Goal: Find specific page/section: Find specific page/section

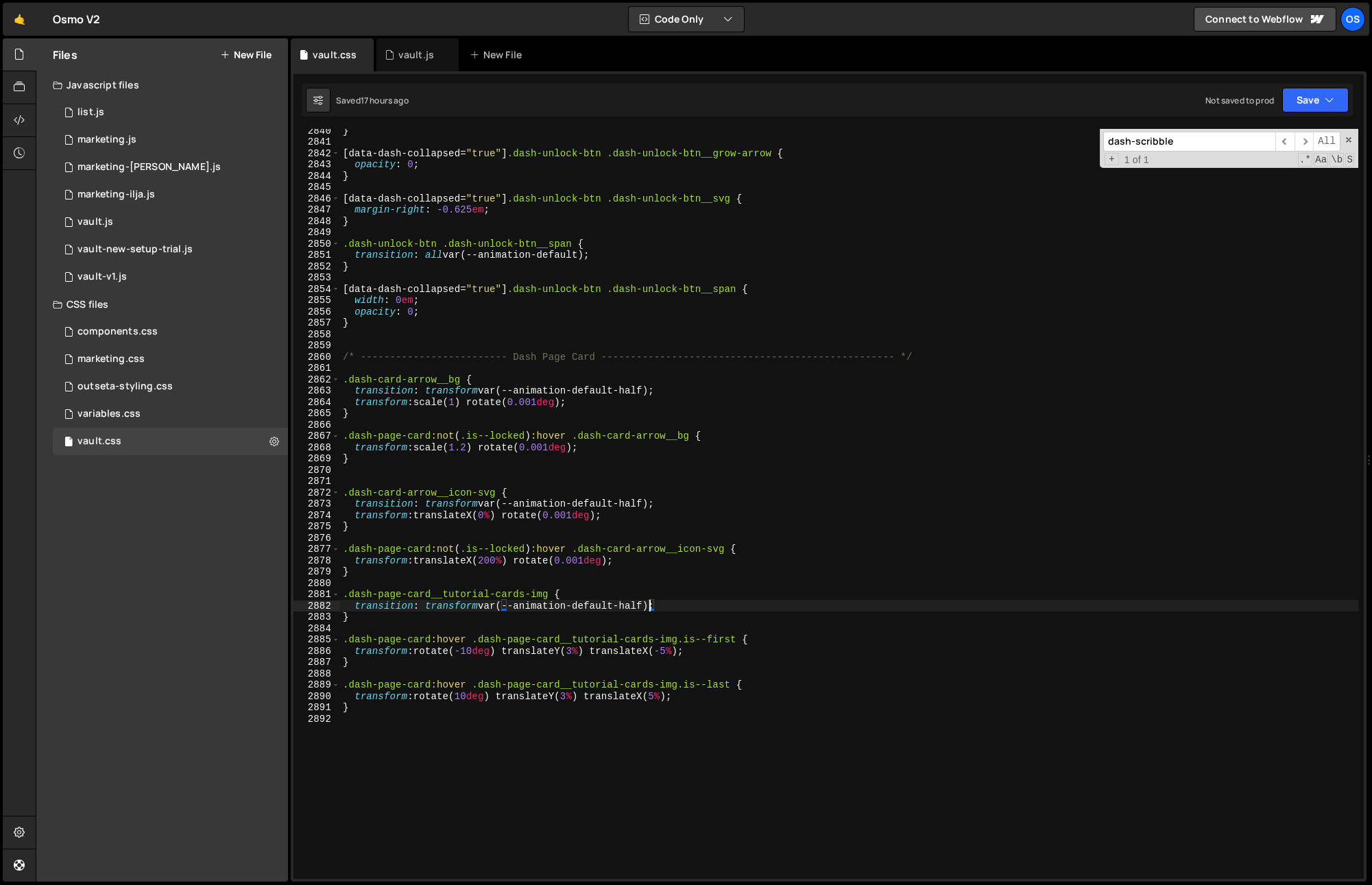
scroll to position [21718, 0]
drag, startPoint x: 396, startPoint y: 53, endPoint x: 562, endPoint y: 306, distance: 302.6
click at [396, 53] on div "vault.js" at bounding box center [413, 55] width 57 height 13
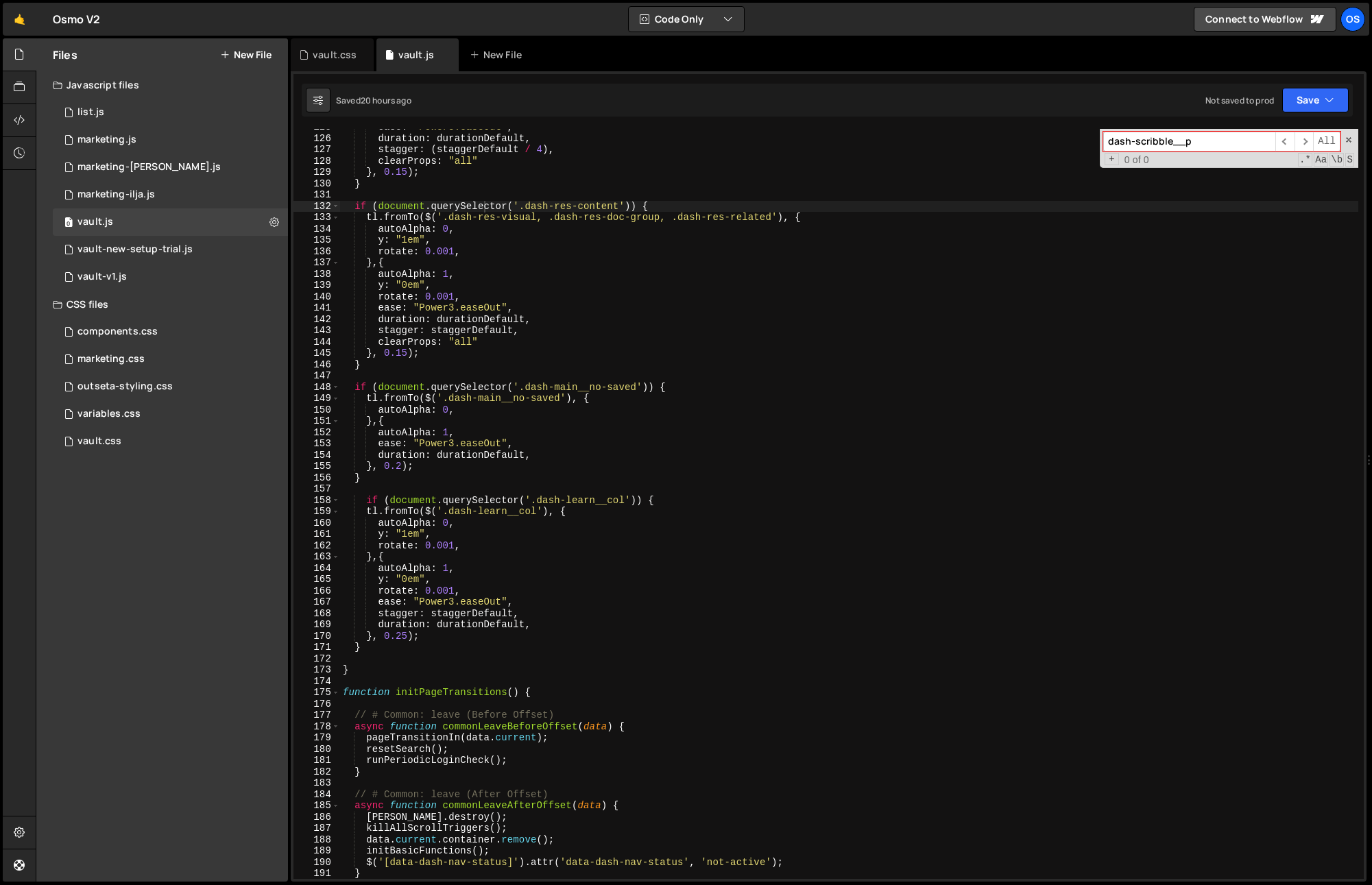
type textarea "ease: "Power3.easeOut","
click at [563, 308] on div "ease : "Power3.easeOut" , duration : durationDefault , stagger : ( staggerDefau…" at bounding box center [1000, 500] width 1321 height 758
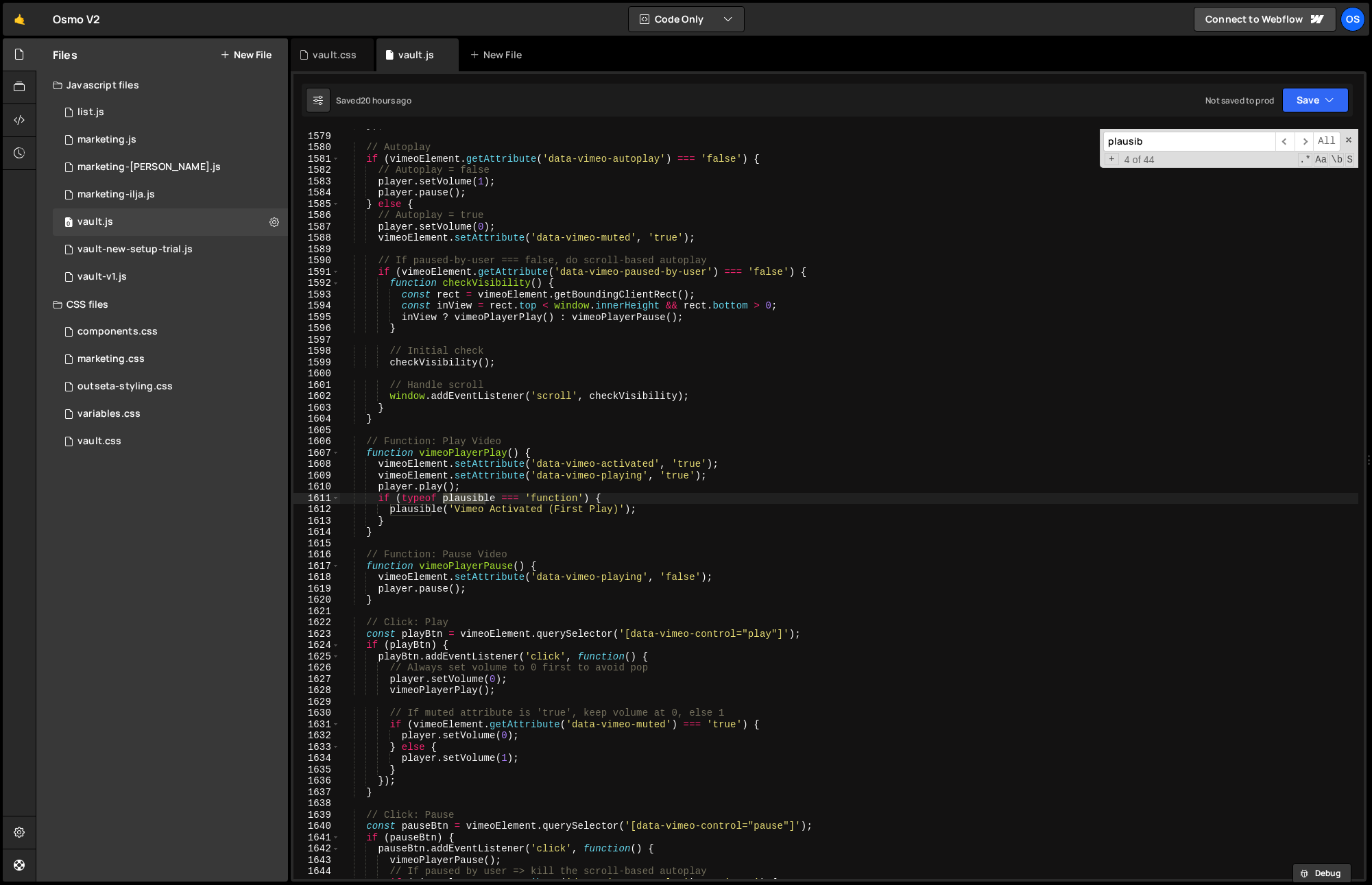
scroll to position [16306, 0]
type input "plausib"
click at [619, 521] on div "}) ; // Autoplay if ( vimeoElement . getAttribute ( 'data-vimeo-autoplay' ) ===…" at bounding box center [849, 506] width 1018 height 773
drag, startPoint x: 645, startPoint y: 508, endPoint x: 392, endPoint y: 511, distance: 253.0
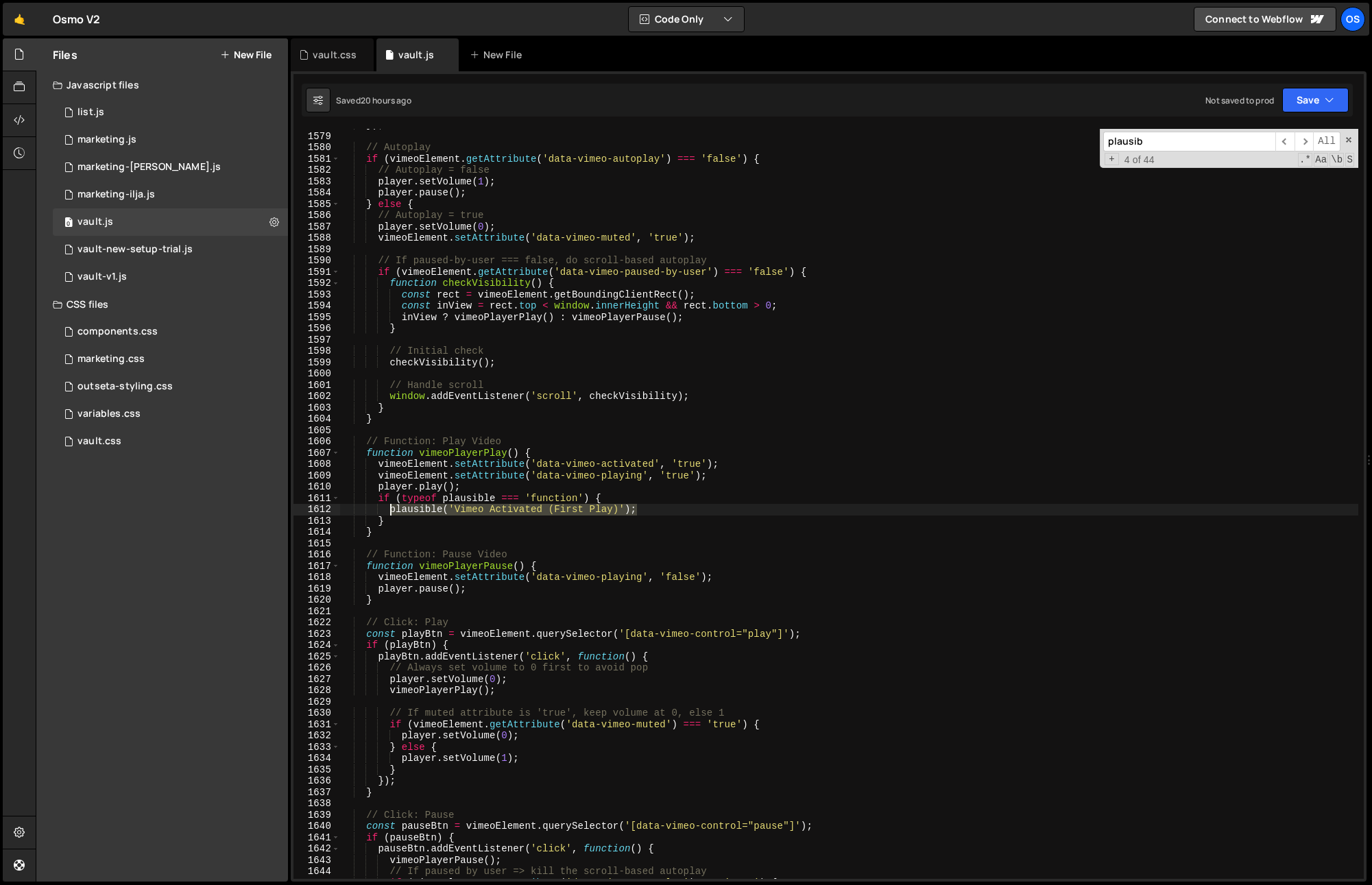
click at [392, 511] on div "}) ; // Autoplay if ( vimeoElement . getAttribute ( 'data-vimeo-autoplay' ) ===…" at bounding box center [849, 506] width 1018 height 773
click at [411, 501] on div "}) ; // Autoplay if ( vimeoElement . getAttribute ( 'data-vimeo-autoplay' ) ===…" at bounding box center [849, 506] width 1018 height 773
drag, startPoint x: 620, startPoint y: 498, endPoint x: 377, endPoint y: 499, distance: 243.0
click at [377, 499] on div "}) ; // Autoplay if ( vimeoElement . getAttribute ( 'data-vimeo-autoplay' ) ===…" at bounding box center [849, 506] width 1018 height 773
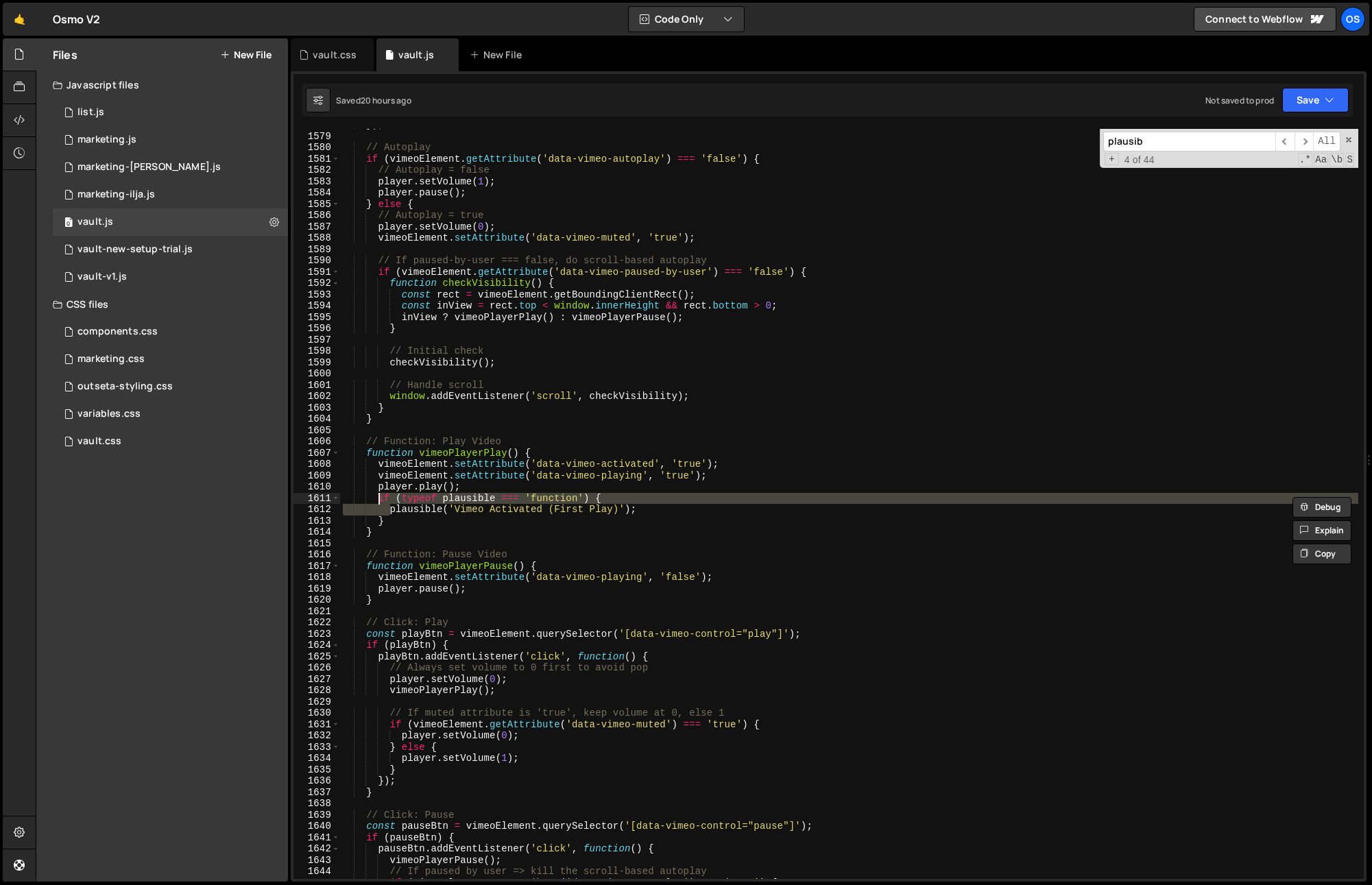
drag, startPoint x: 393, startPoint y: 515, endPoint x: 384, endPoint y: 513, distance: 9.2
click at [379, 501] on div "}) ; // Autoplay if ( vimeoElement . getAttribute ( 'data-vimeo-autoplay' ) ===…" at bounding box center [849, 506] width 1018 height 773
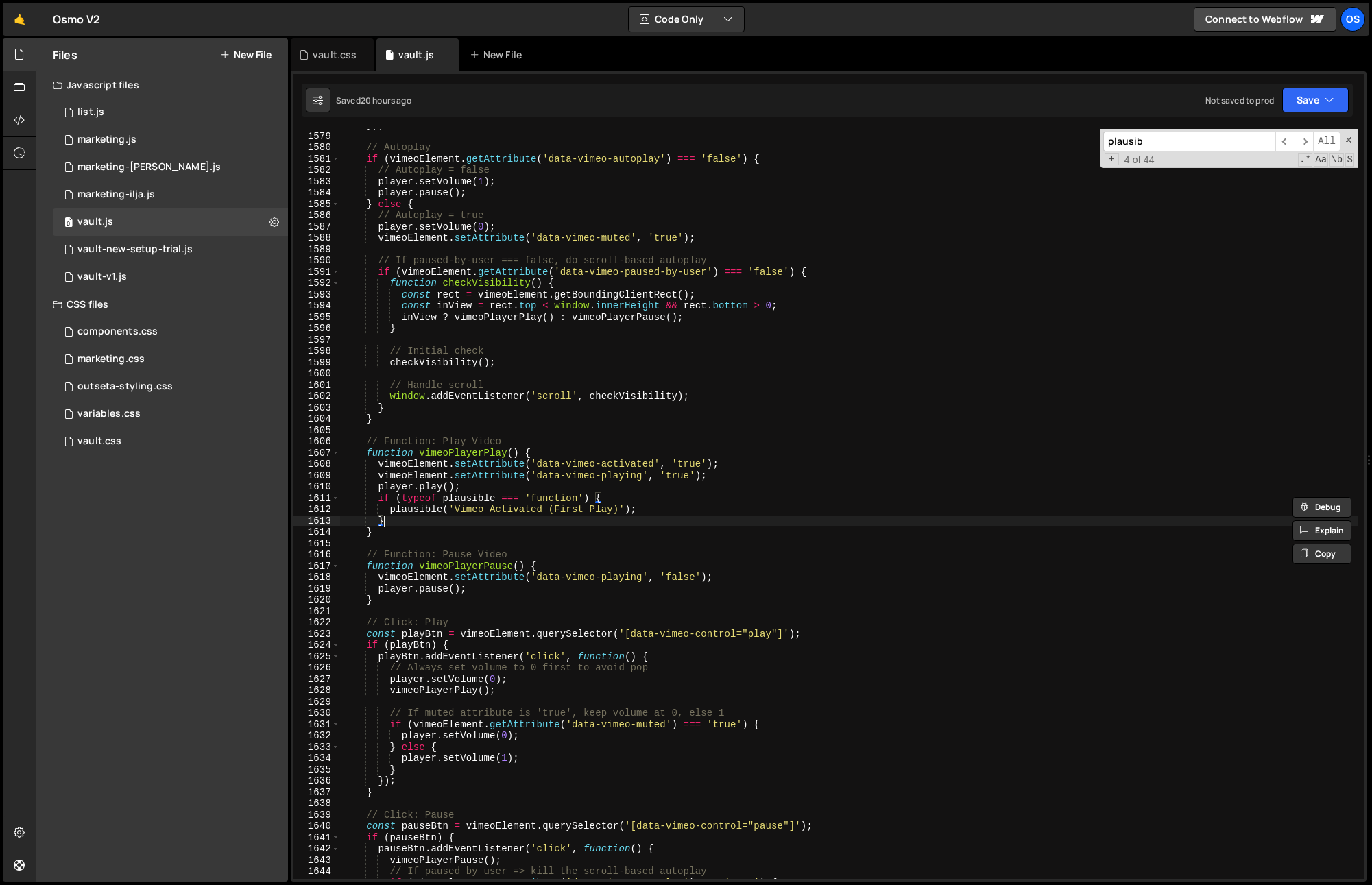
click at [387, 516] on div "}) ; // Autoplay if ( vimeoElement . getAttribute ( 'data-vimeo-autoplay' ) ===…" at bounding box center [849, 506] width 1018 height 773
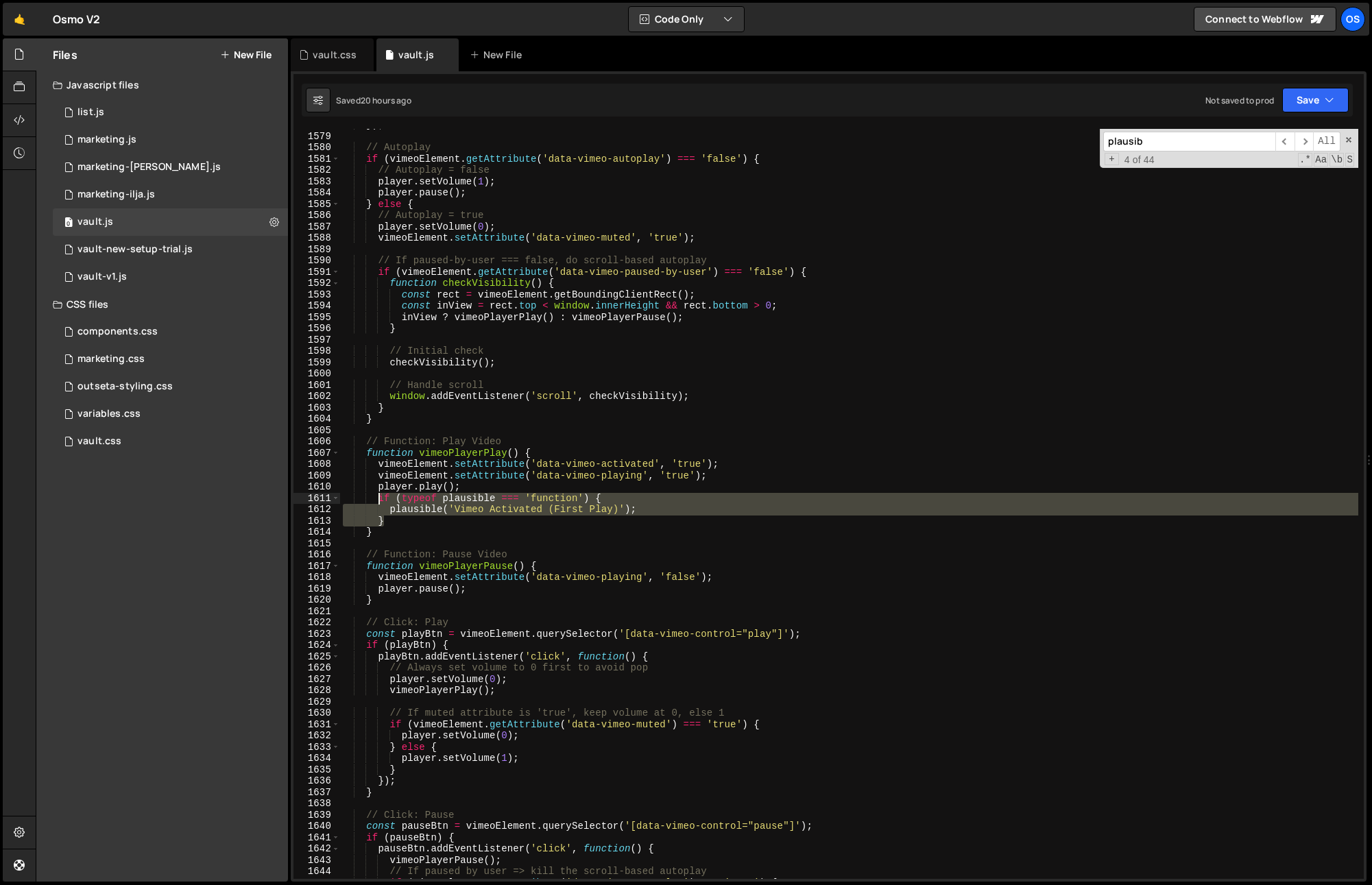
drag, startPoint x: 387, startPoint y: 518, endPoint x: 379, endPoint y: 500, distance: 19.7
click at [379, 500] on div "}) ; // Autoplay if ( vimeoElement . getAttribute ( 'data-vimeo-autoplay' ) ===…" at bounding box center [849, 506] width 1018 height 773
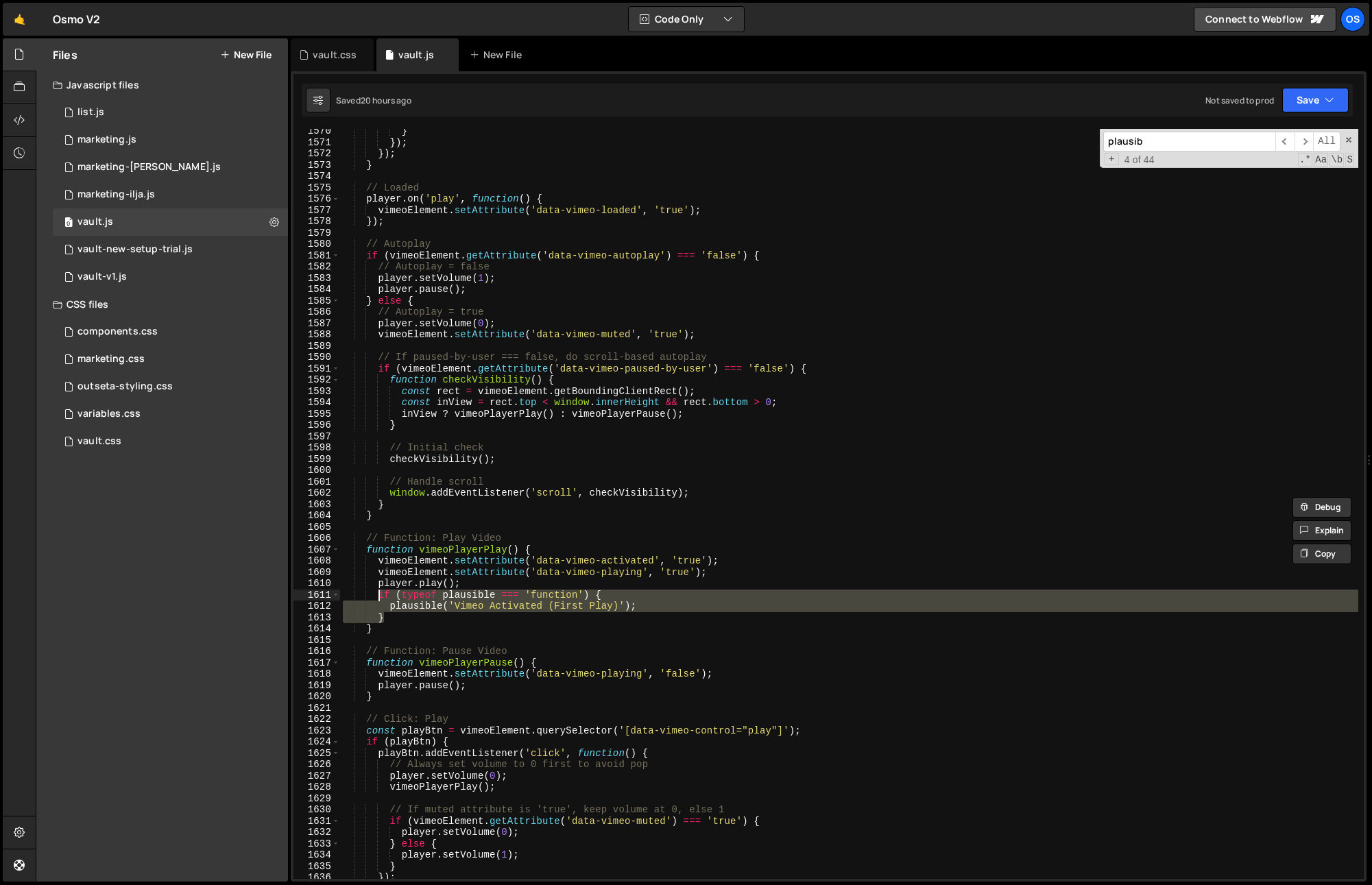
scroll to position [16214, 0]
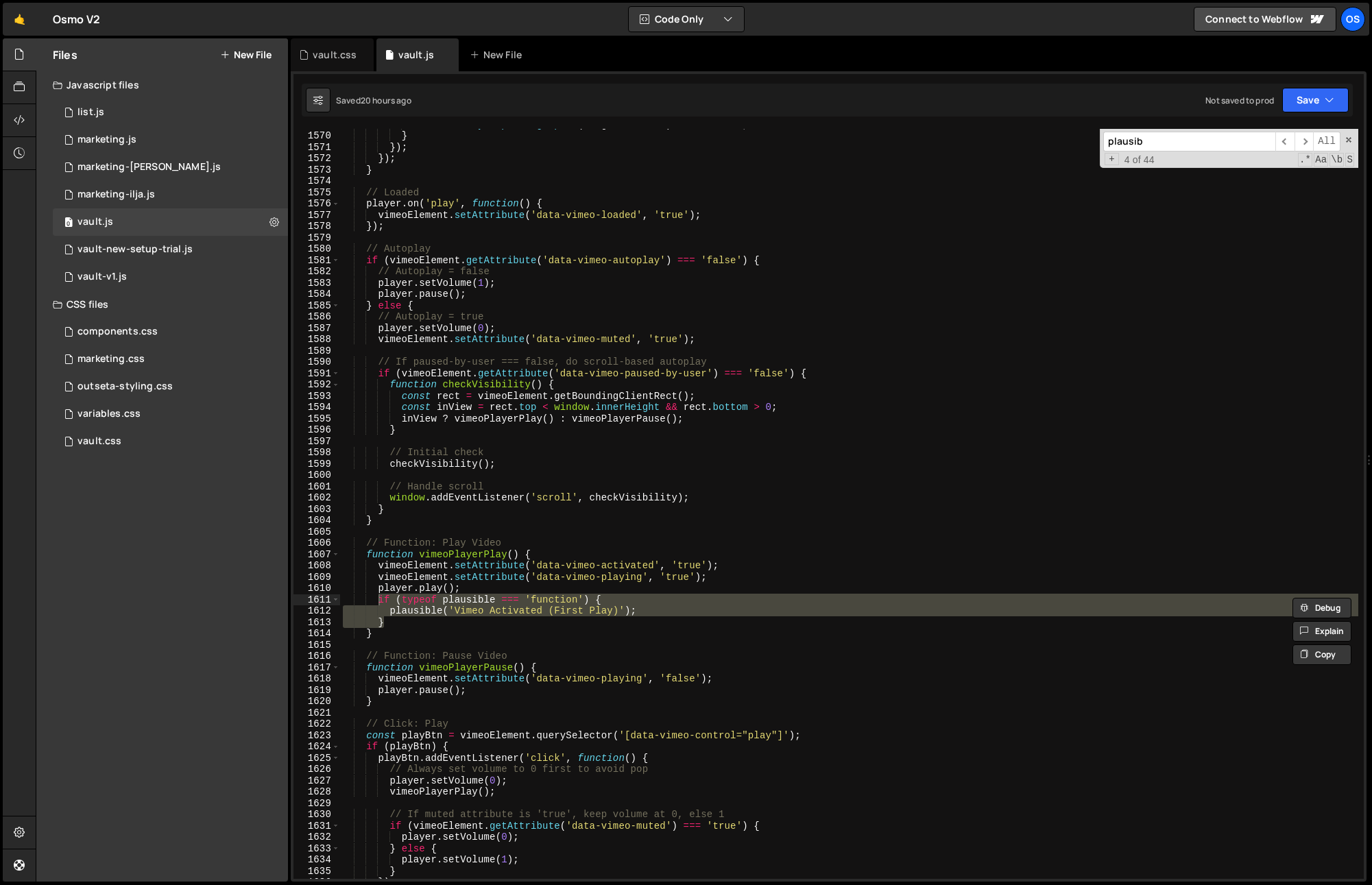
click at [1161, 145] on input "plausib" at bounding box center [1189, 142] width 172 height 20
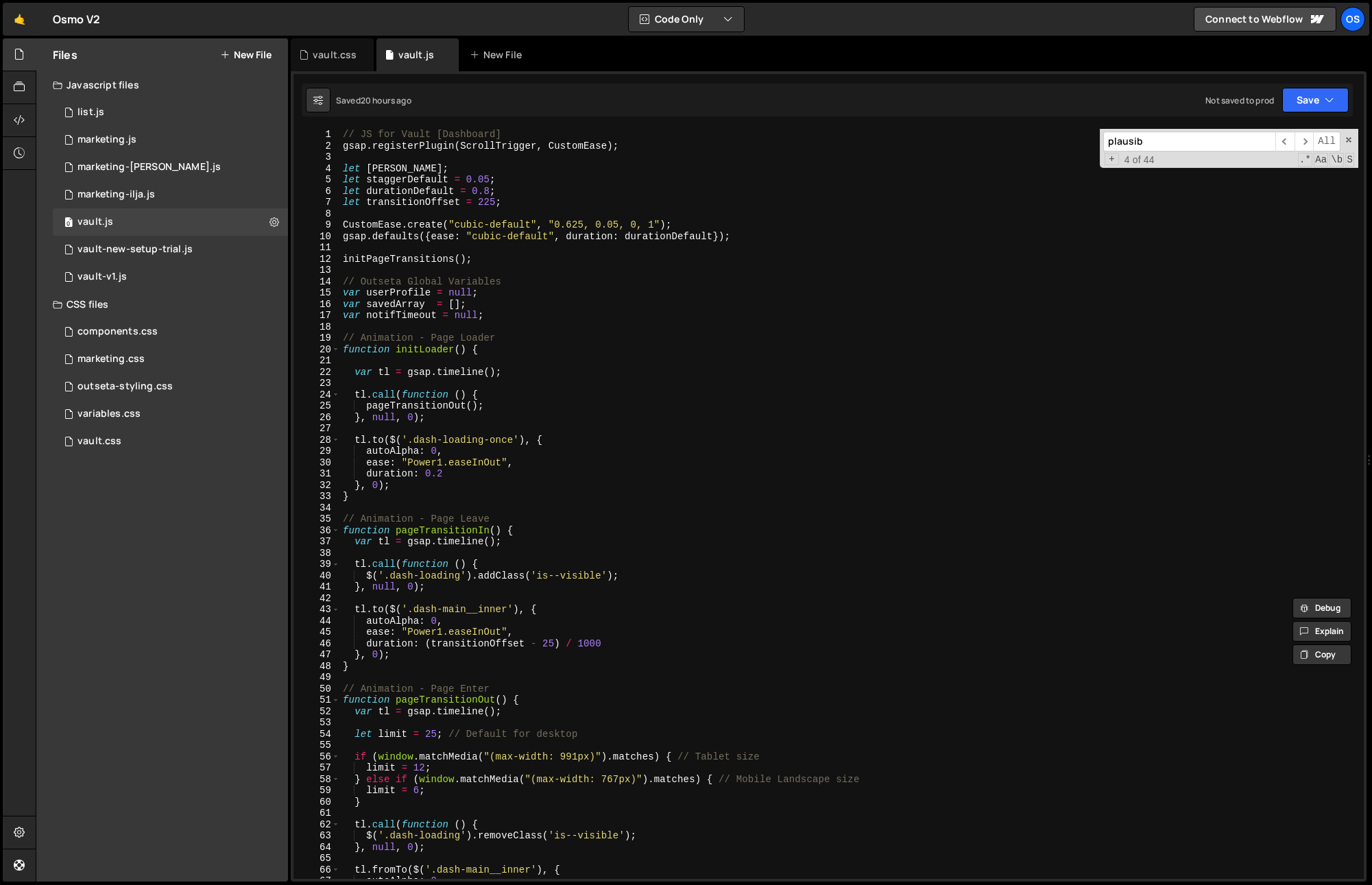
scroll to position [0, 0]
click at [1205, 138] on input "plausib" at bounding box center [1189, 142] width 172 height 20
click at [1283, 143] on span "​" at bounding box center [1284, 142] width 19 height 20
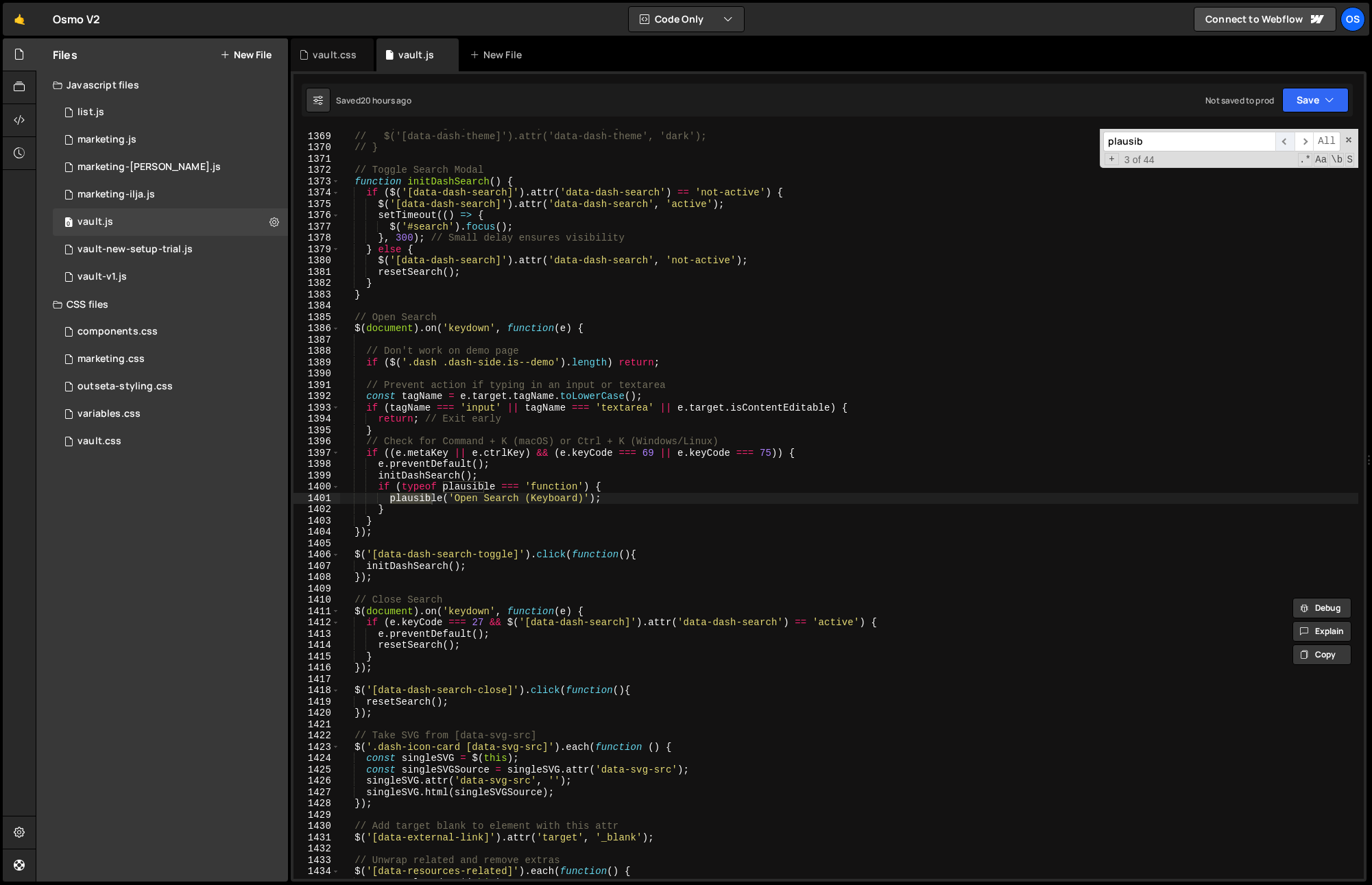
click at [1283, 143] on span "​" at bounding box center [1284, 142] width 19 height 20
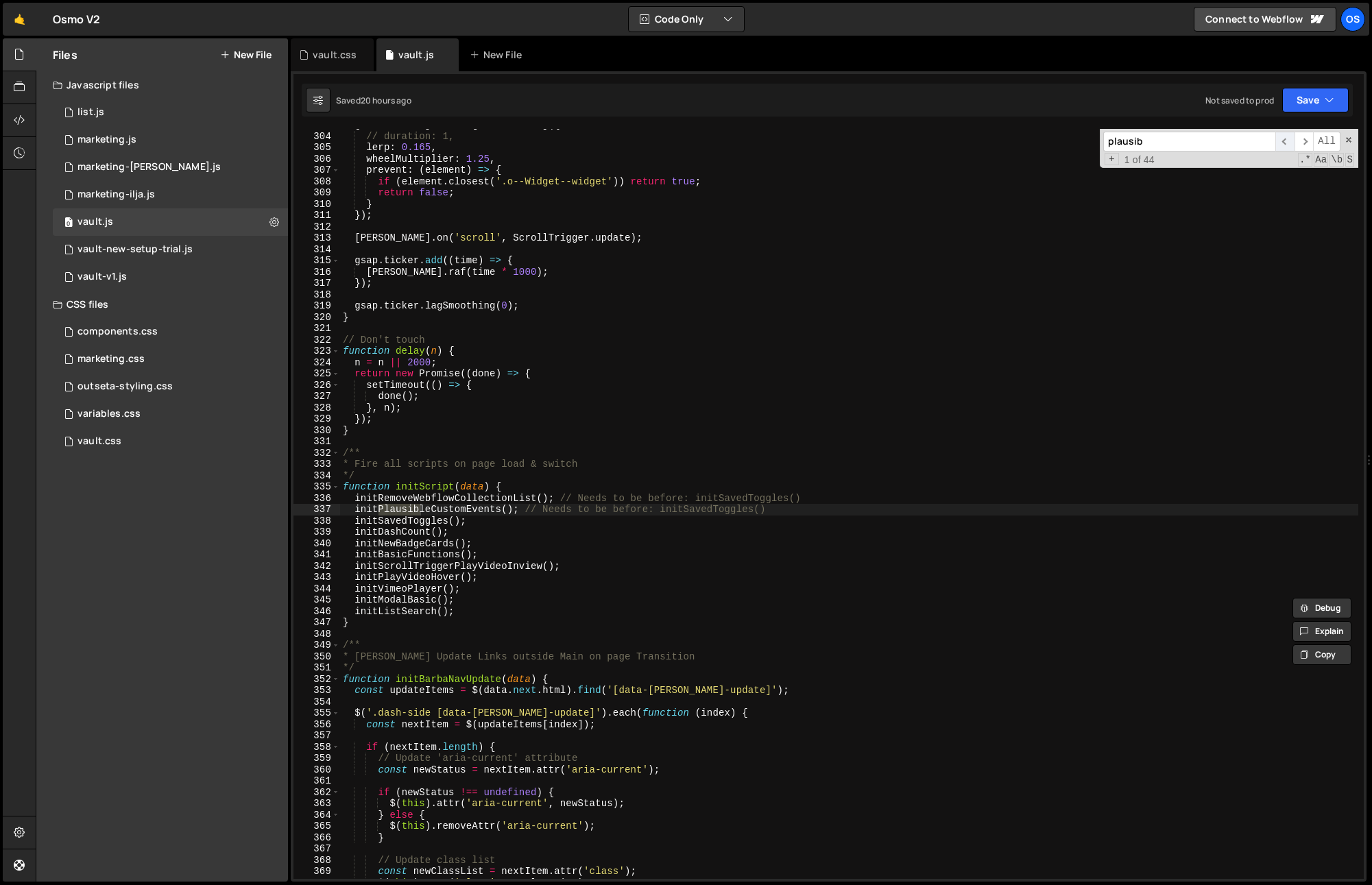
click at [1283, 143] on span "​" at bounding box center [1284, 142] width 19 height 20
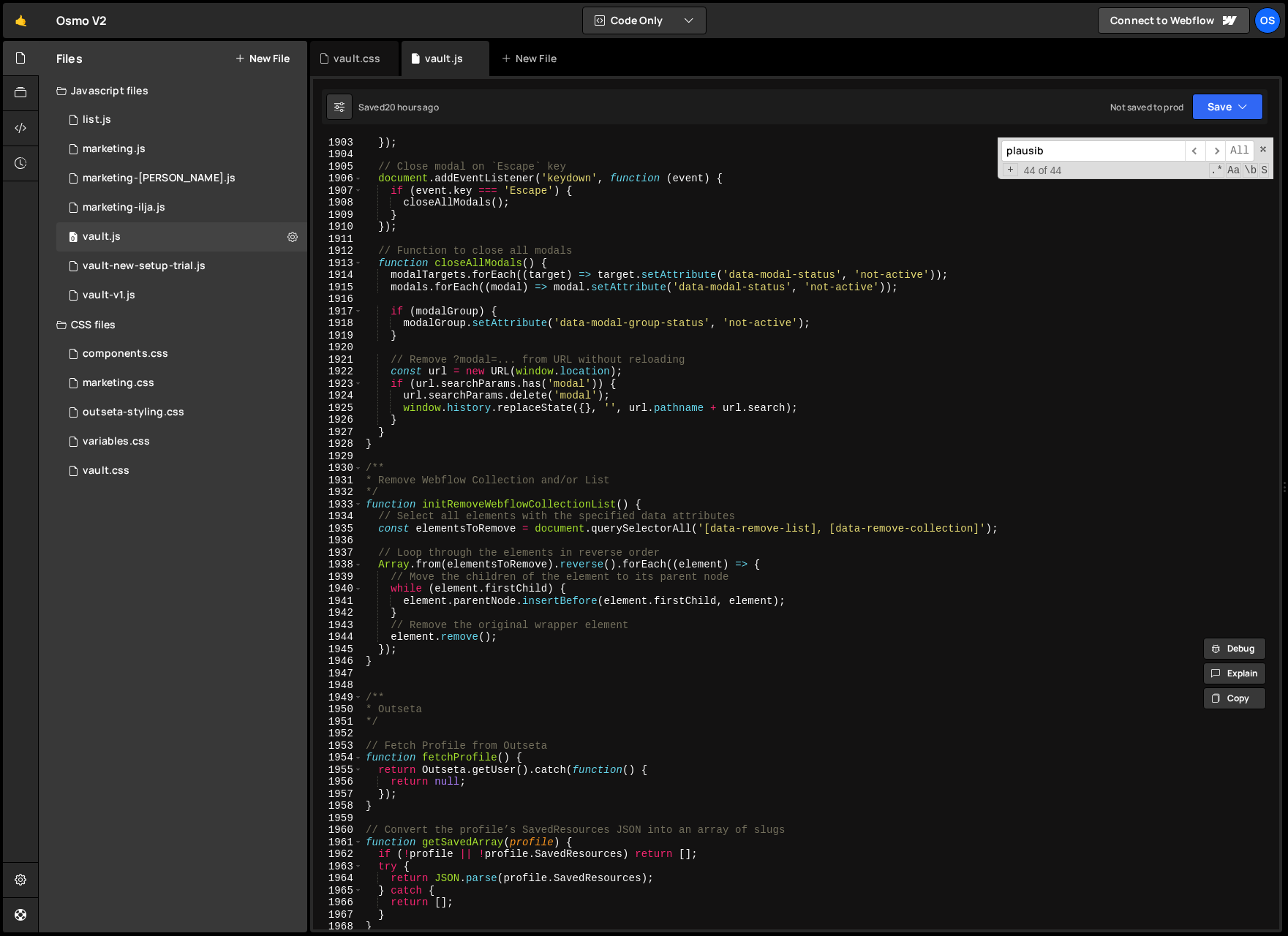
scroll to position [20943, 0]
type textarea "}"
click at [490, 209] on div "}) ; // Close modal on `Escape` key document . addEventListener ( 'keydown' , f…" at bounding box center [818, 544] width 911 height 816
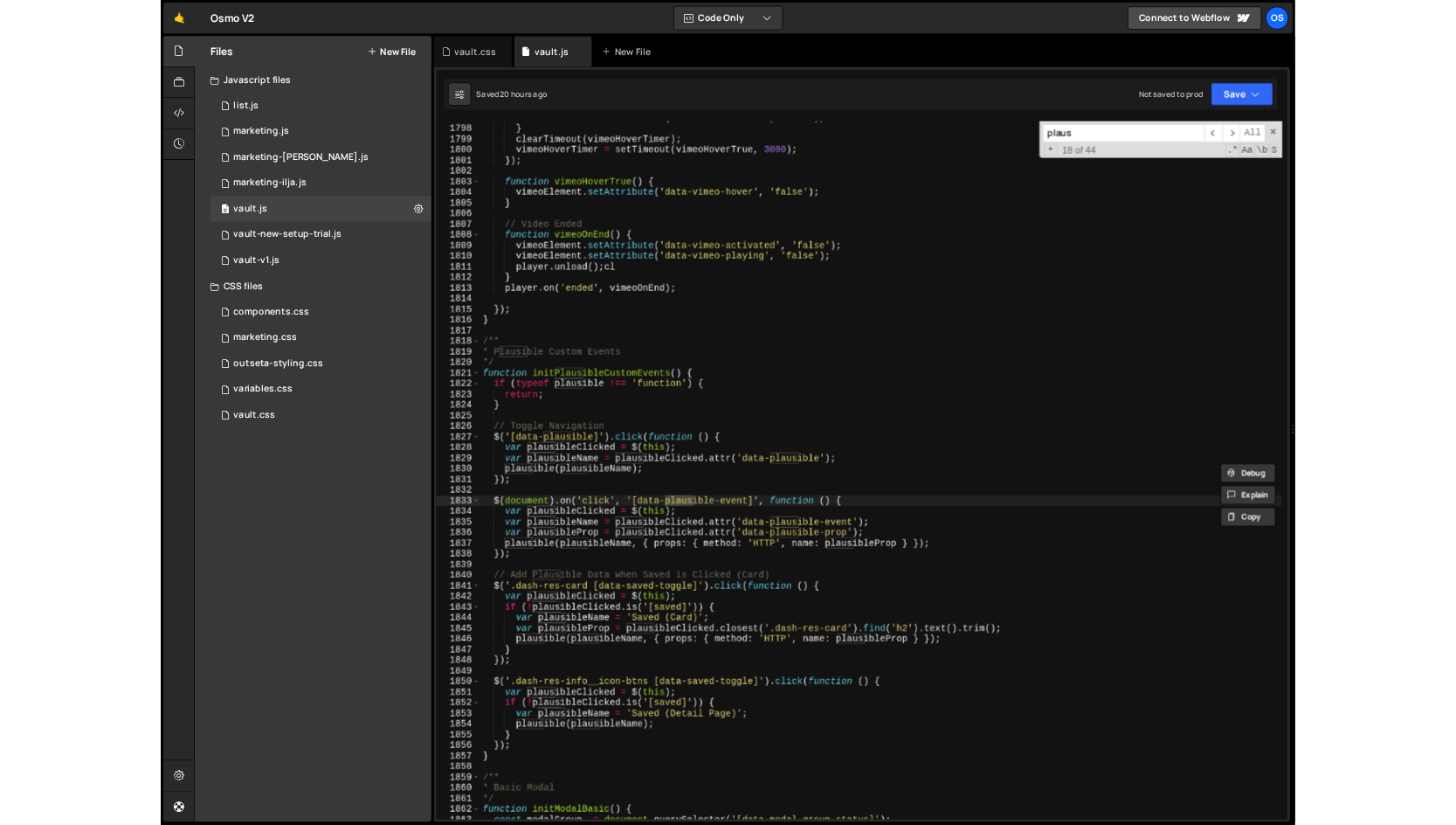
scroll to position [23651, 0]
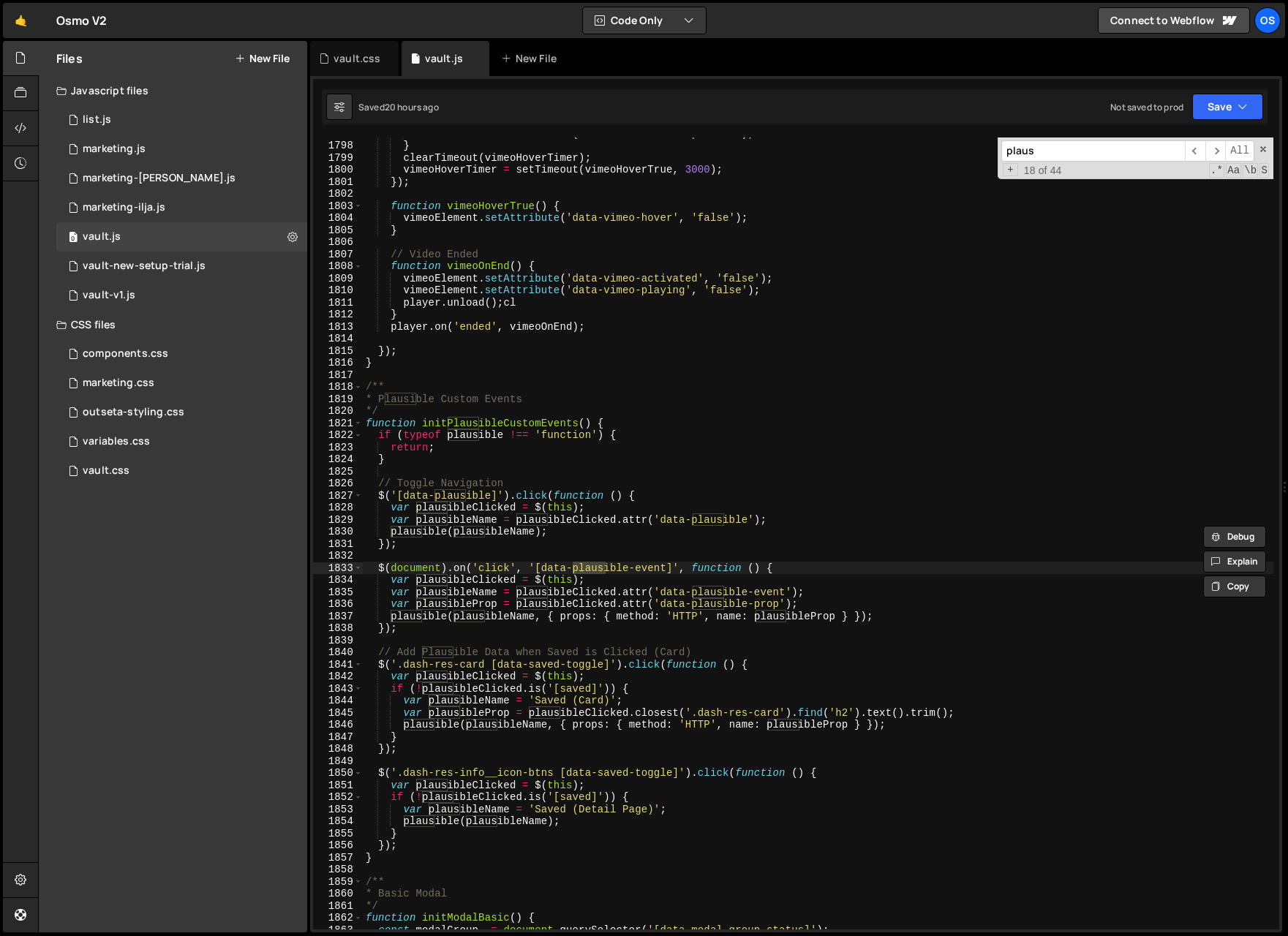
type input "plaus"
click at [647, 578] on div "vimeoElement . setAttribute ( 'data-vimeo-hover' , 'true' ) ; } clearTimeout ( …" at bounding box center [818, 535] width 911 height 816
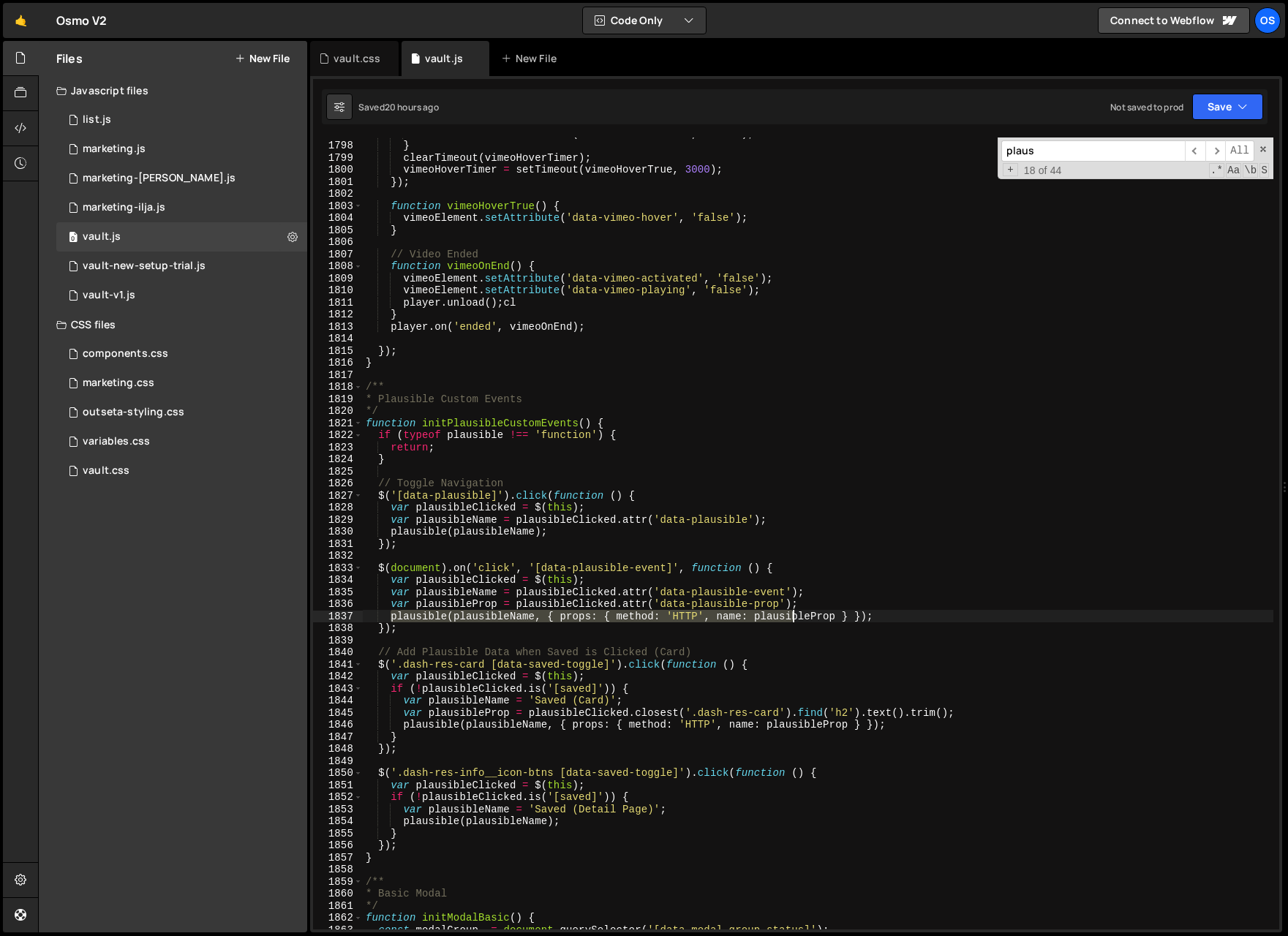
drag, startPoint x: 390, startPoint y: 618, endPoint x: 791, endPoint y: 618, distance: 401.0
click at [791, 618] on div "vimeoElement . setAttribute ( 'data-vimeo-hover' , 'true' ) ; } clearTimeout ( …" at bounding box center [818, 535] width 911 height 816
drag, startPoint x: 854, startPoint y: 616, endPoint x: 842, endPoint y: 615, distance: 12.0
click at [854, 616] on div "vimeoElement . setAttribute ( 'data-vimeo-hover' , 'true' ) ; } clearTimeout ( …" at bounding box center [818, 535] width 911 height 816
click at [818, 617] on div "vimeoElement . setAttribute ( 'data-vimeo-hover' , 'true' ) ; } clearTimeout ( …" at bounding box center [818, 535] width 911 height 816
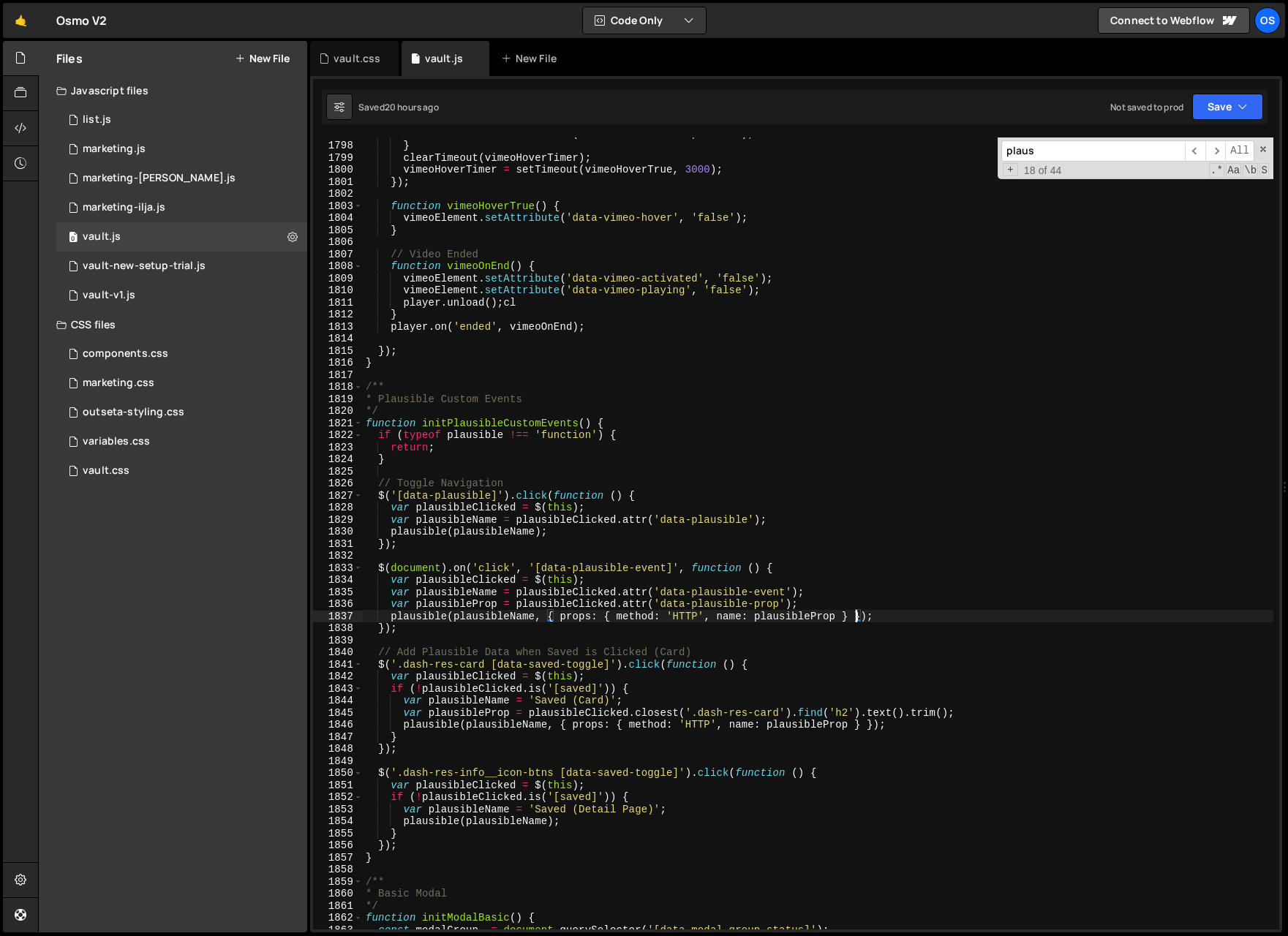
click at [817, 617] on div "vimeoElement . setAttribute ( 'data-vimeo-hover' , 'true' ) ; } clearTimeout ( …" at bounding box center [818, 535] width 911 height 816
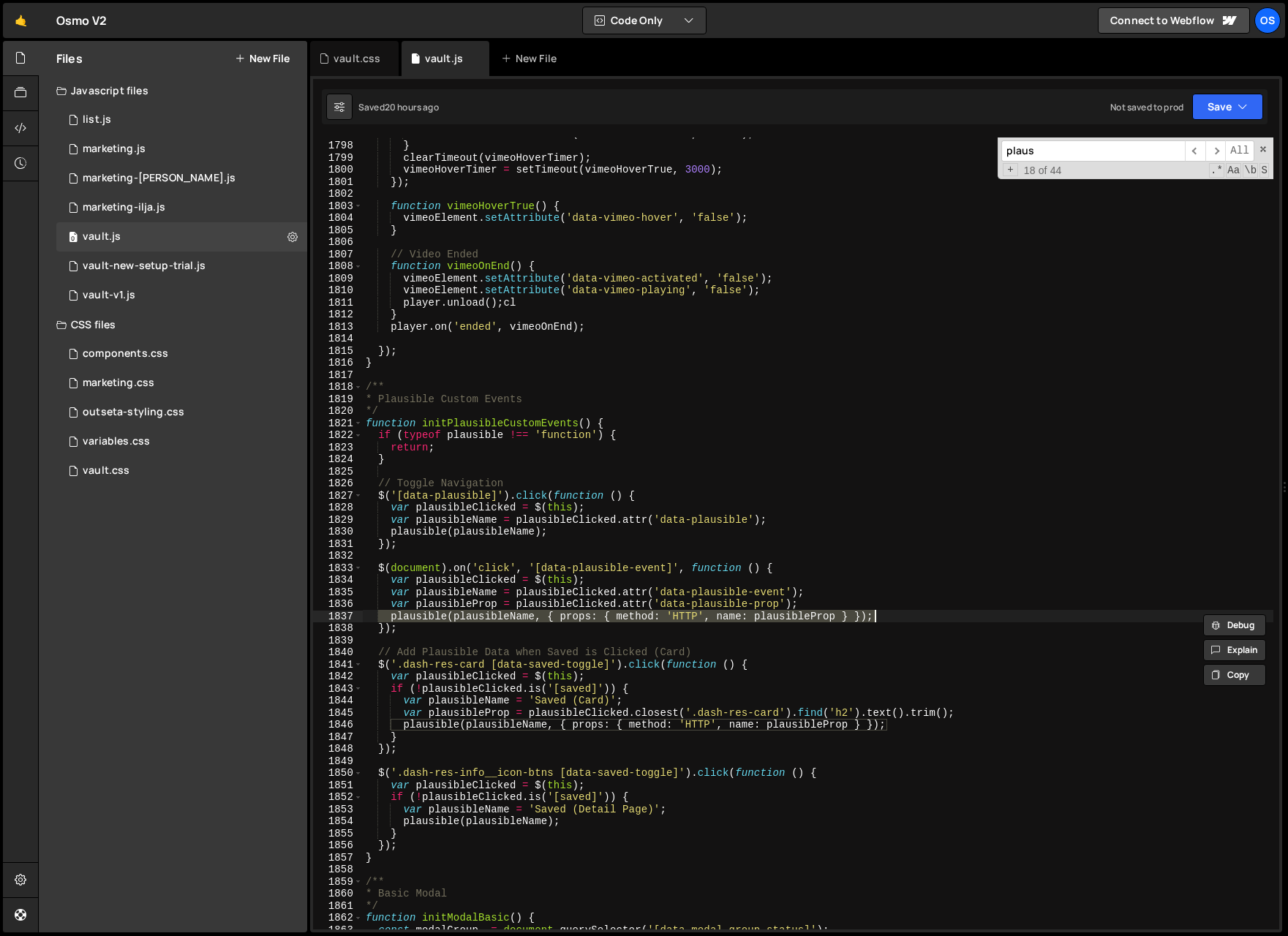
drag, startPoint x: 379, startPoint y: 617, endPoint x: 902, endPoint y: 613, distance: 523.0
click at [906, 613] on div "vimeoElement . setAttribute ( 'data-vimeo-hover' , 'true' ) ; } clearTimeout ( …" at bounding box center [818, 535] width 911 height 816
click at [677, 615] on div "vimeoElement . setAttribute ( 'data-vimeo-hover' , 'true' ) ; } clearTimeout ( …" at bounding box center [818, 535] width 911 height 816
drag, startPoint x: 903, startPoint y: 615, endPoint x: 391, endPoint y: 619, distance: 512.0
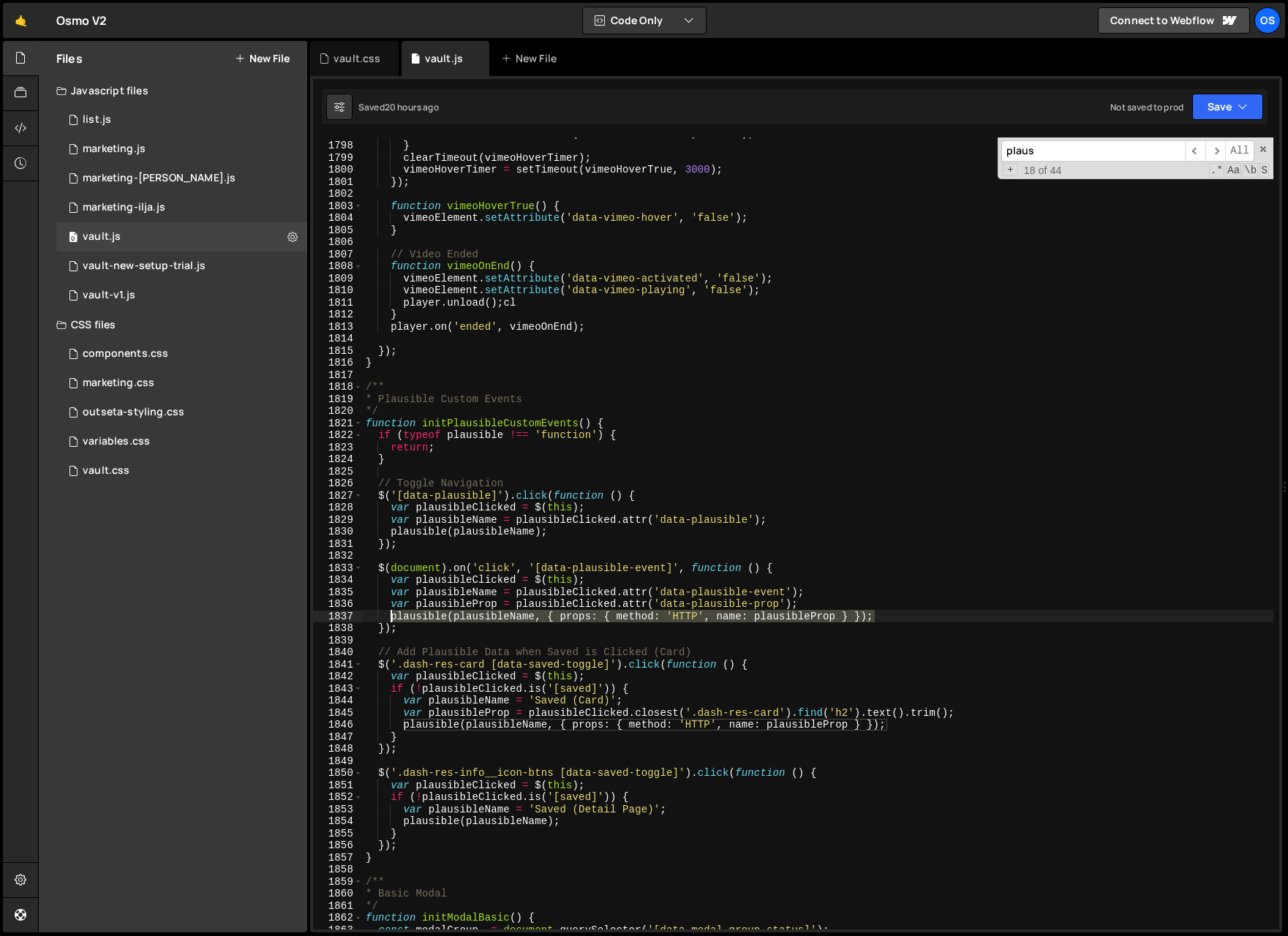
click at [391, 619] on div "vimeoElement . setAttribute ( 'data-vimeo-hover' , 'true' ) ; } clearTimeout ( …" at bounding box center [818, 535] width 911 height 816
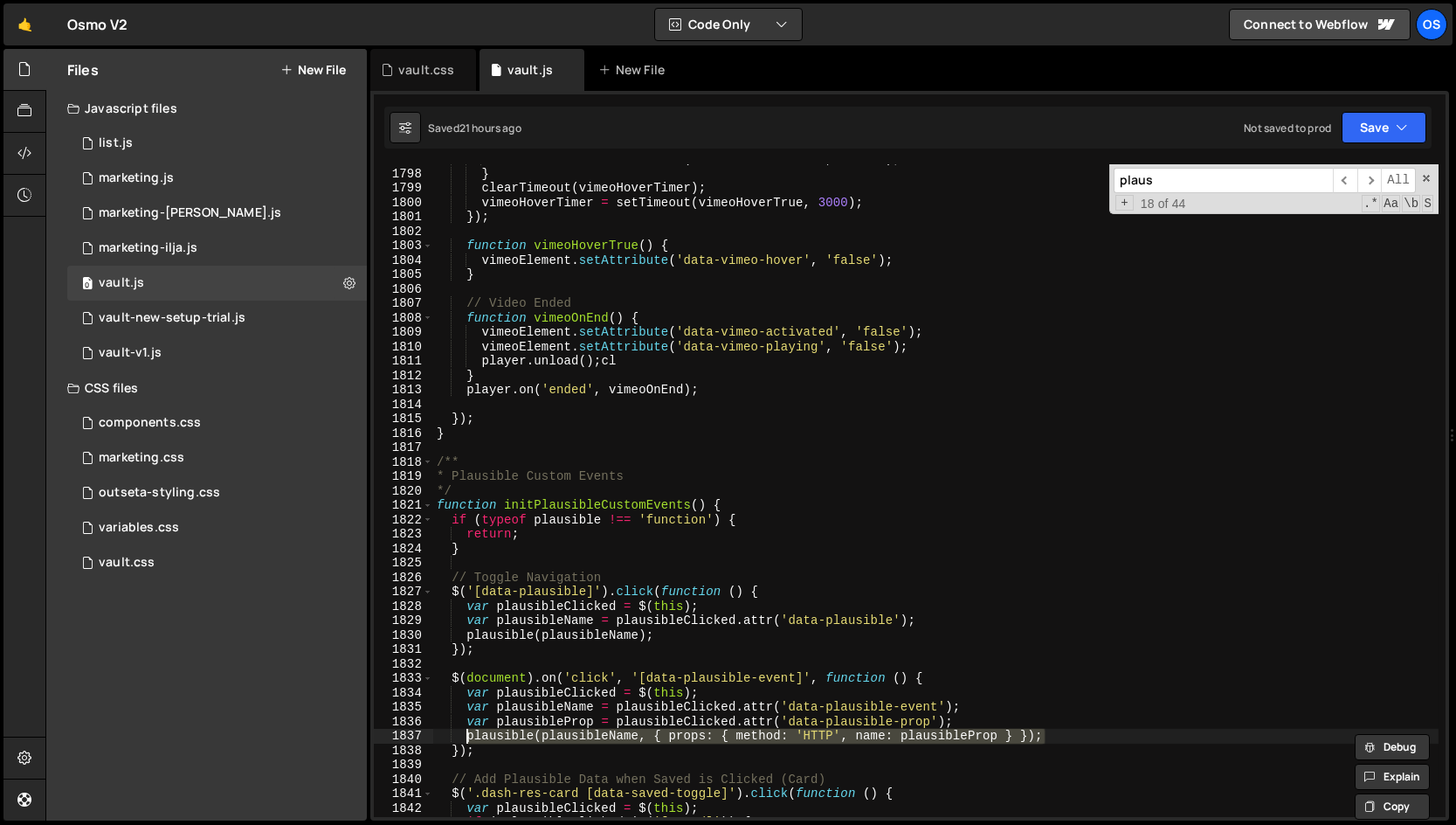
scroll to position [23654, 0]
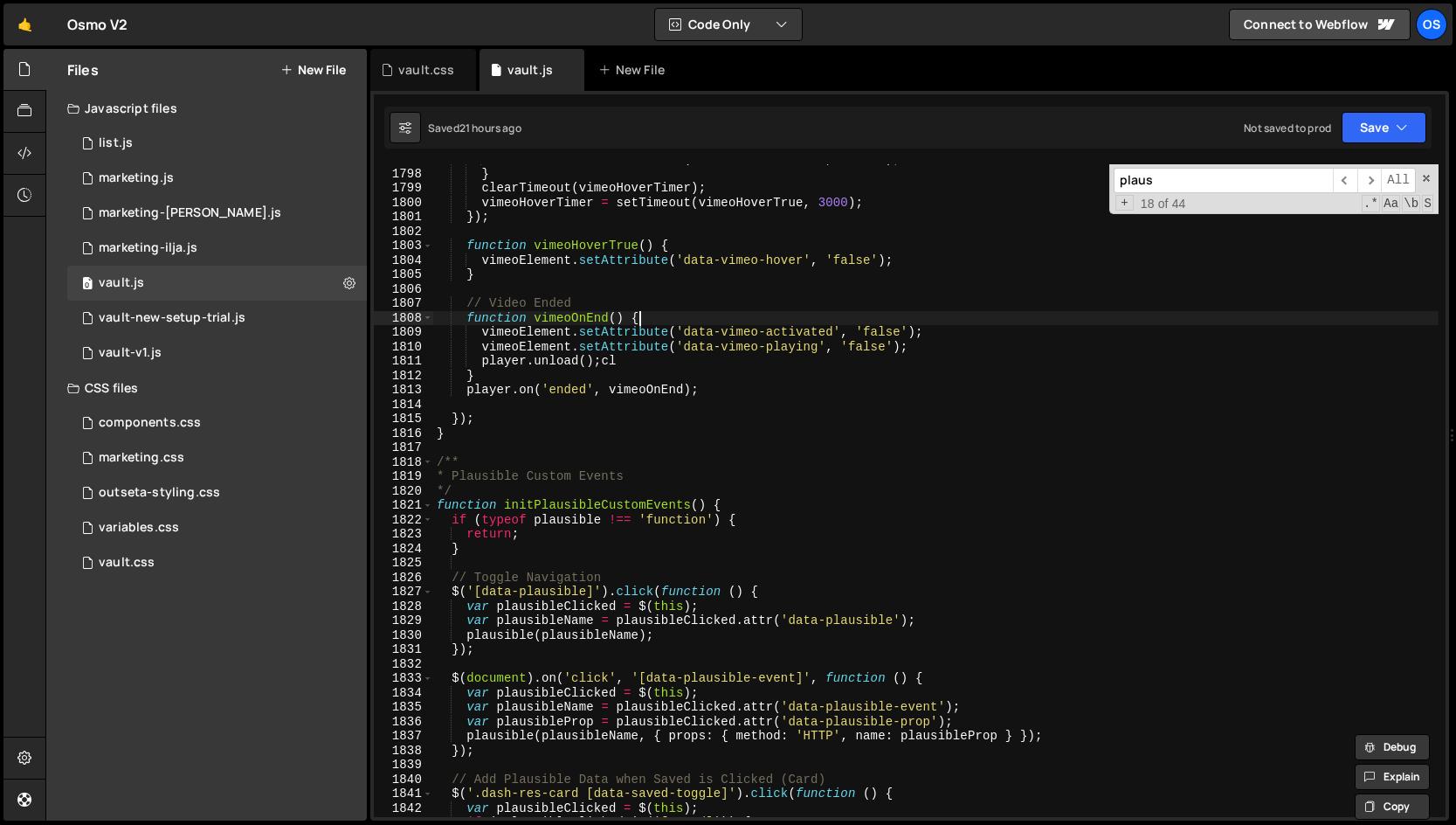
click at [647, 314] on div "vimeoElement . setAttribute ( 'data-vimeo-hover' , 'true' ) ; } clearTimeout ( …" at bounding box center [936, 492] width 1005 height 681
type textarea "function vimeoOnEnd() {"
click at [1192, 183] on input "plaus" at bounding box center [1223, 181] width 219 height 25
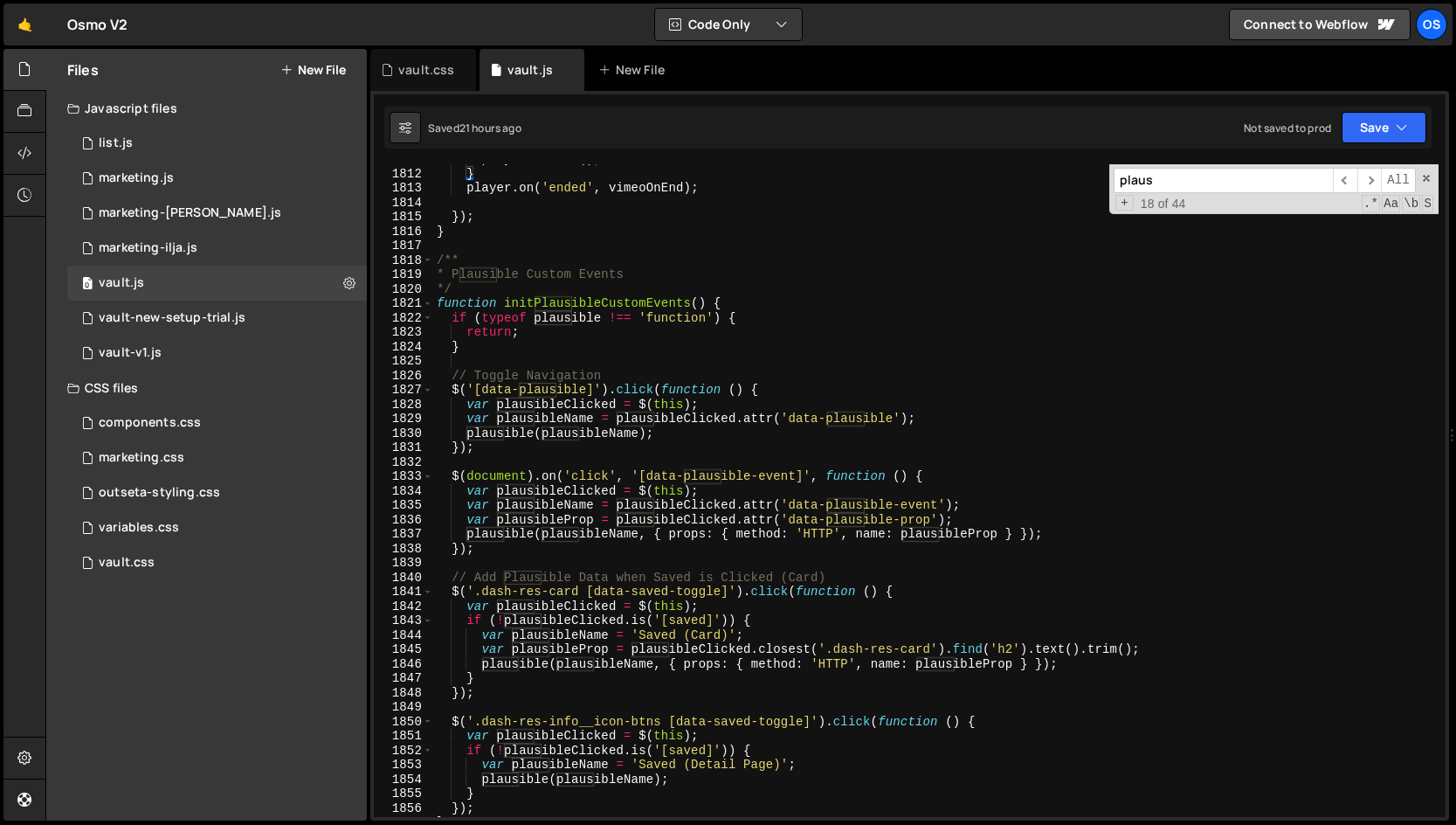
scroll to position [23864, 0]
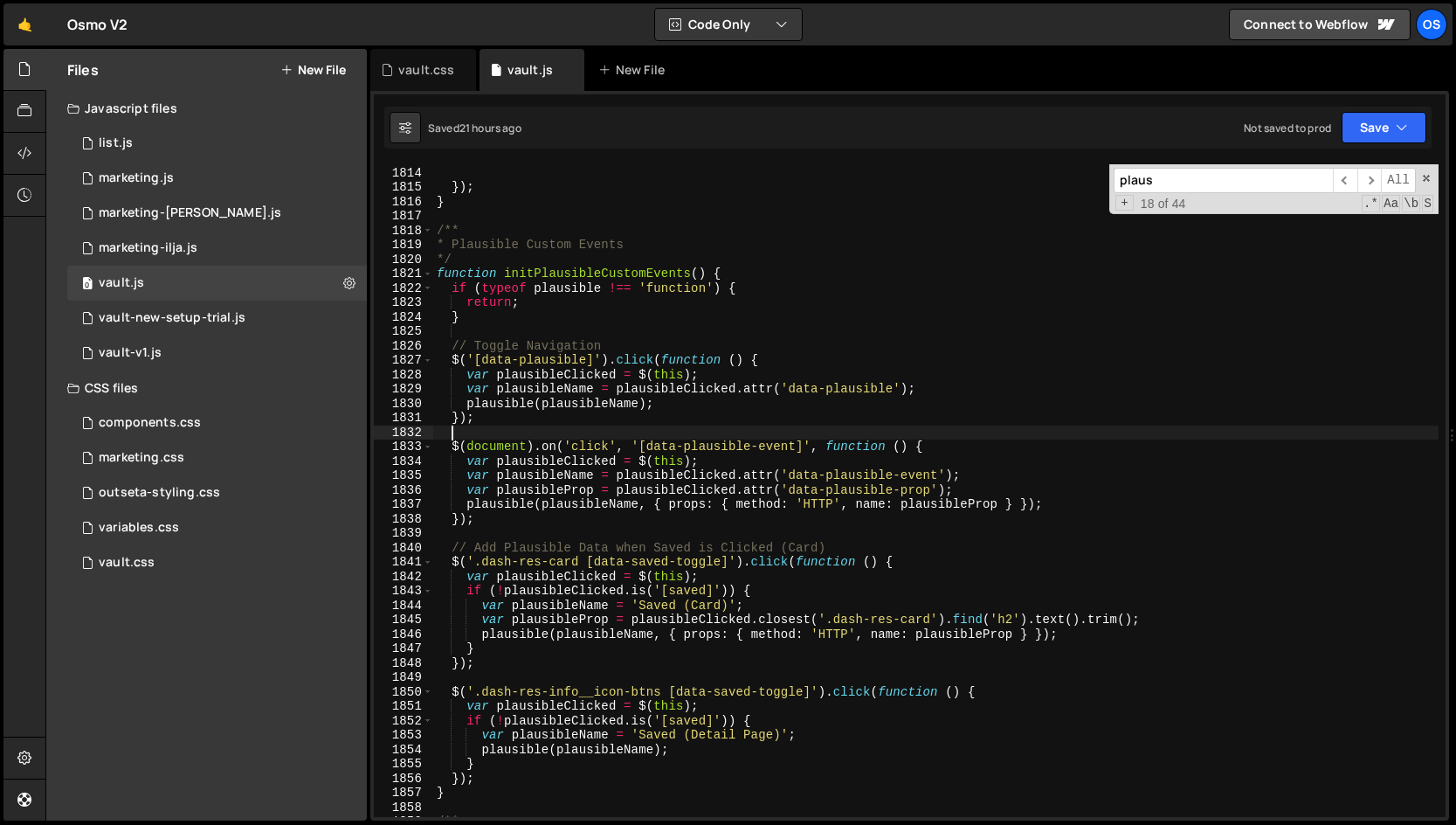
click at [770, 431] on div "player . on ( 'ended' , vimeoOnEnd ) ; }) ; } /** * Plausible Custom Events */ …" at bounding box center [936, 492] width 1005 height 681
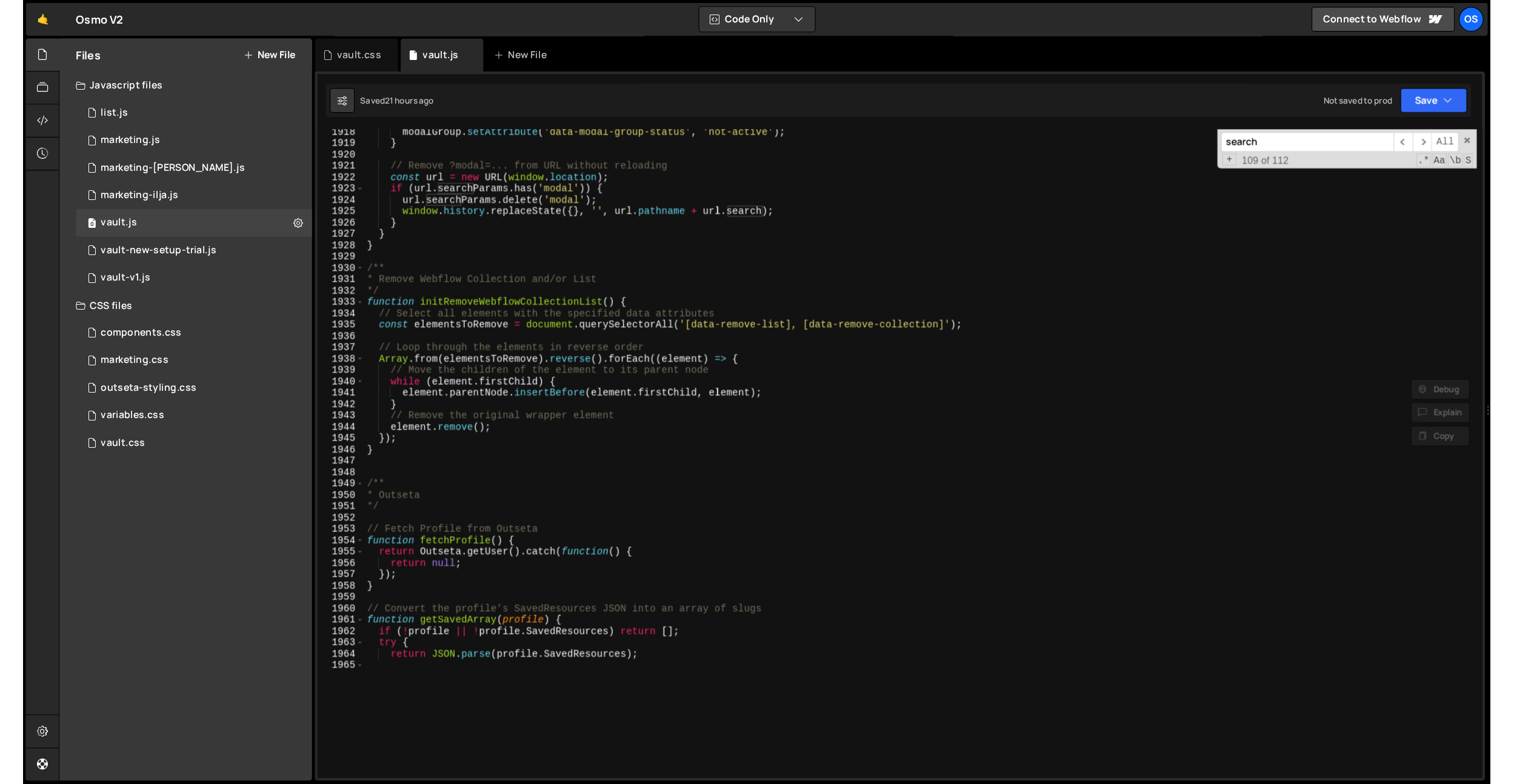
scroll to position [17499, 0]
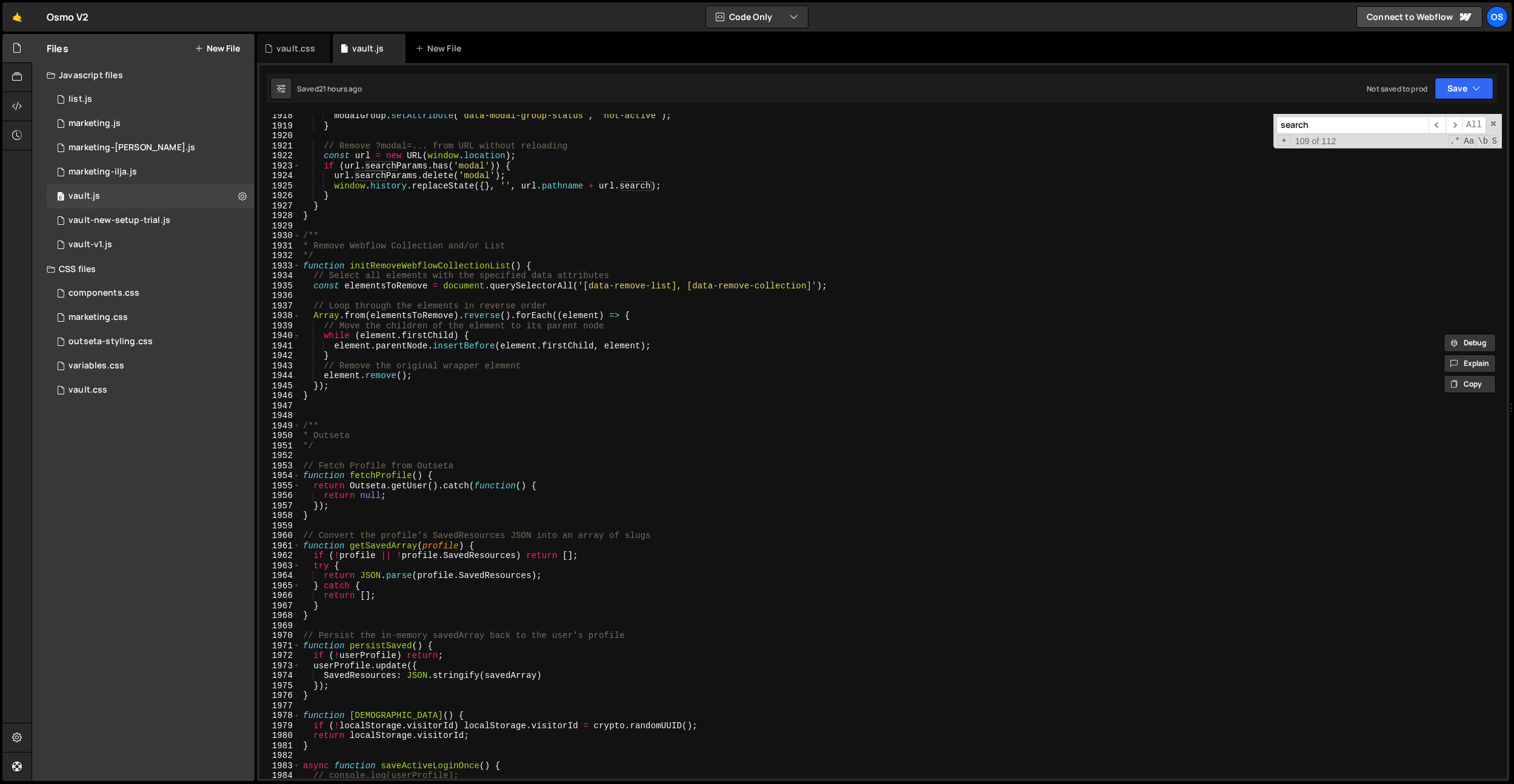
type input "search"
